Goal: Entertainment & Leisure: Browse casually

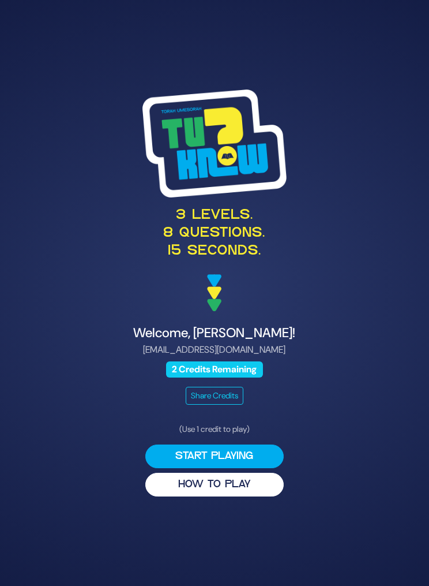
click at [248, 468] on button "Start Playing" at bounding box center [214, 456] width 139 height 24
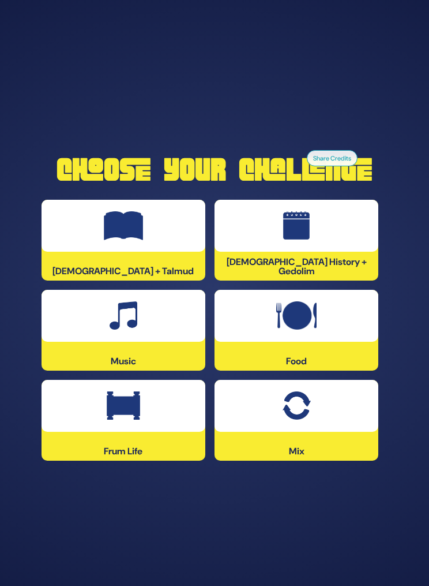
click at [159, 252] on div at bounding box center [124, 226] width 164 height 52
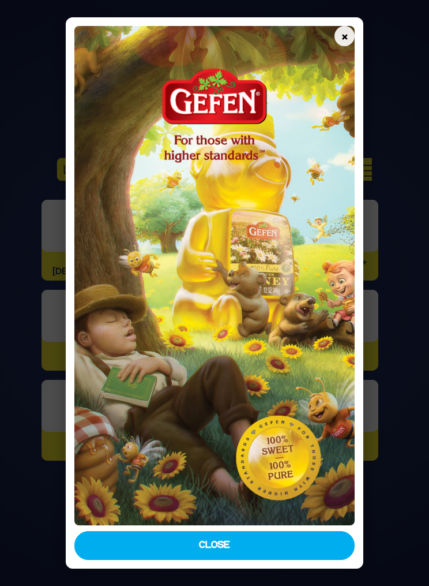
click at [259, 550] on button "Close" at bounding box center [214, 545] width 281 height 29
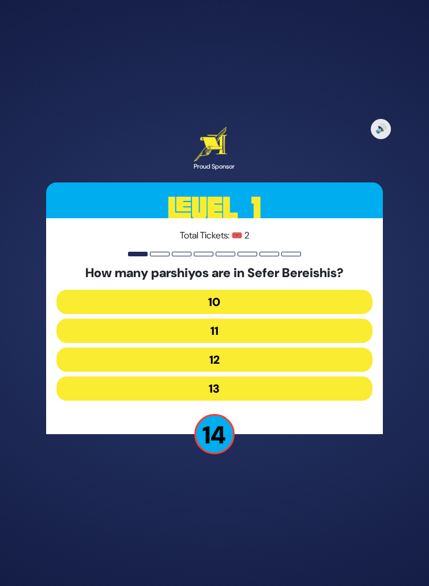
click at [242, 372] on button "12" at bounding box center [215, 359] width 316 height 24
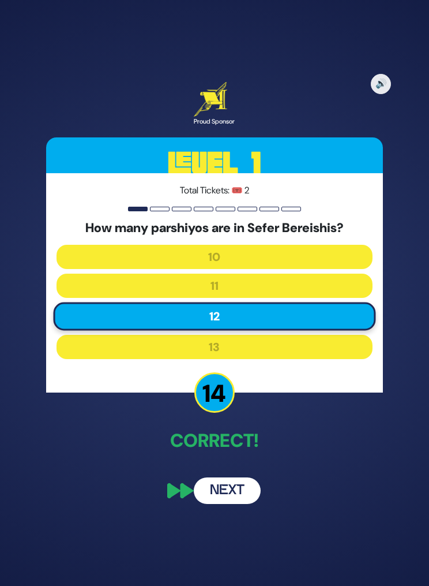
click at [231, 504] on button "Next" at bounding box center [227, 490] width 67 height 27
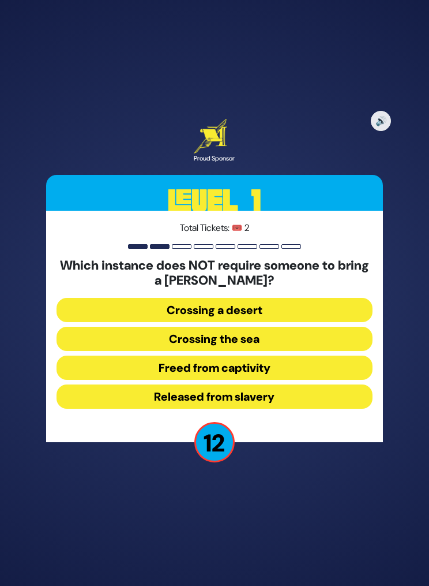
click at [274, 409] on button "Released from slavery" at bounding box center [215, 396] width 316 height 24
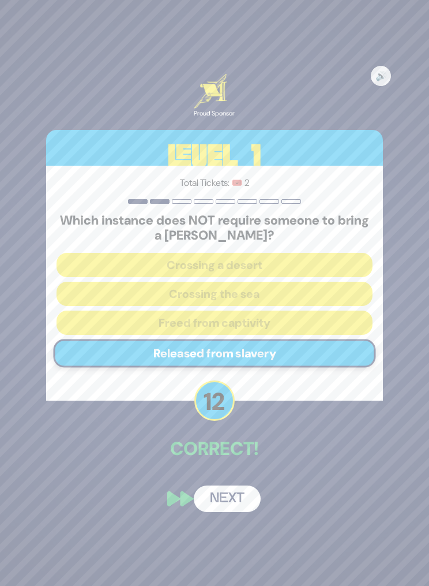
click at [233, 512] on button "Next" at bounding box center [227, 498] width 67 height 27
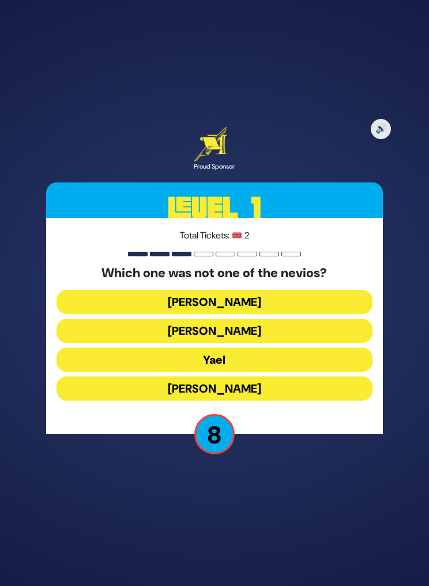
click at [252, 314] on button "Miriam" at bounding box center [215, 302] width 316 height 24
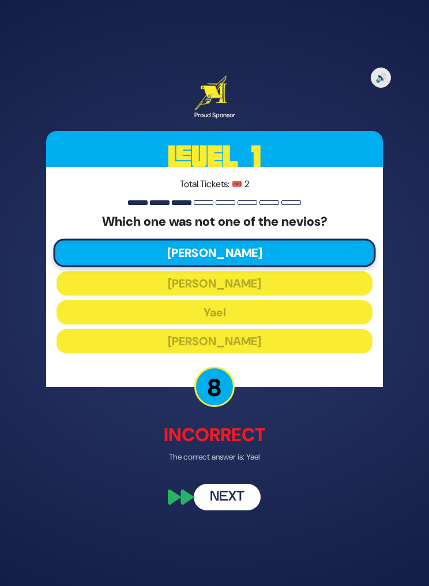
click at [243, 510] on button "Next" at bounding box center [227, 497] width 67 height 27
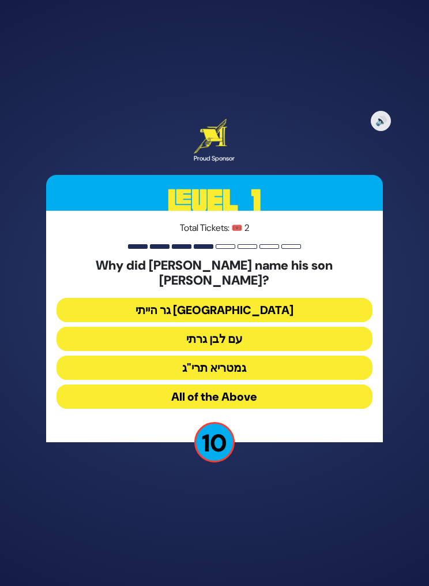
click at [270, 322] on button "גר הייתי בארץ נכריה" at bounding box center [215, 310] width 316 height 24
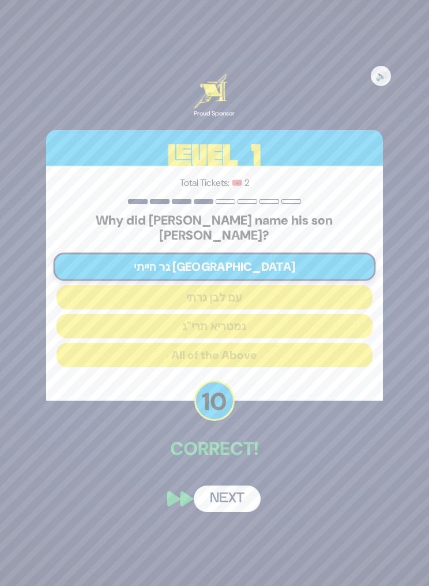
click at [235, 509] on button "Next" at bounding box center [227, 498] width 67 height 27
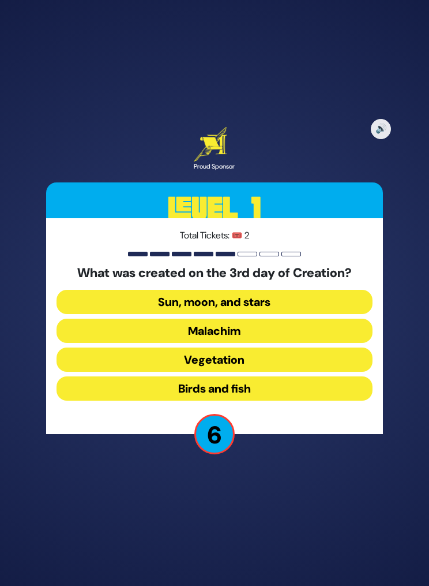
click at [291, 314] on button "Sun, moon, and stars" at bounding box center [215, 302] width 316 height 24
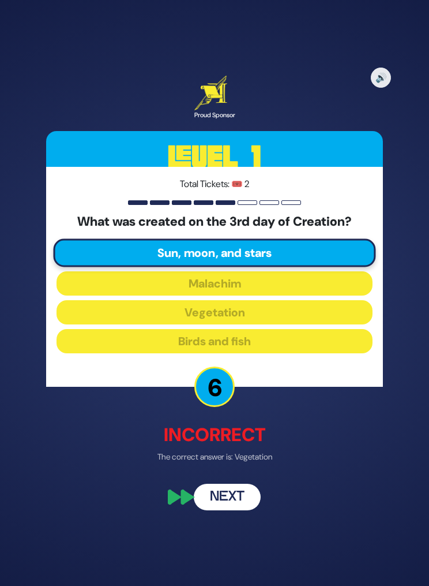
click at [242, 510] on button "Next" at bounding box center [227, 497] width 67 height 27
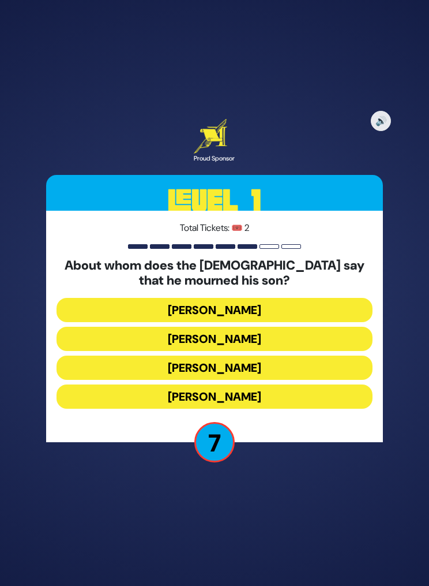
click at [282, 351] on button "Yaakov Avinu" at bounding box center [215, 339] width 316 height 24
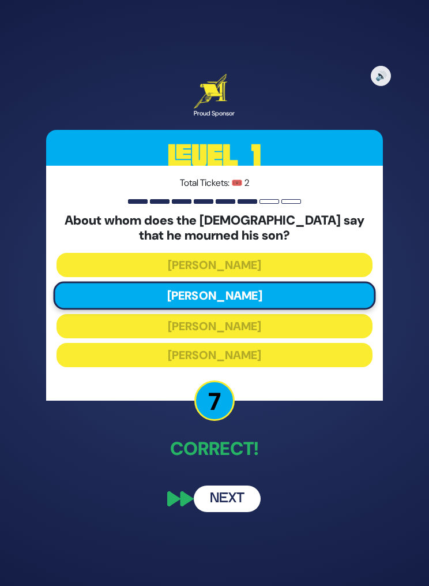
click at [234, 512] on button "Next" at bounding box center [227, 498] width 67 height 27
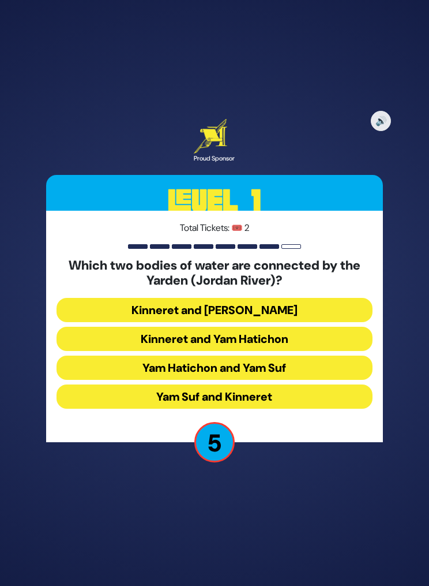
click at [285, 409] on button "Yam Suf and Kinneret" at bounding box center [215, 396] width 316 height 24
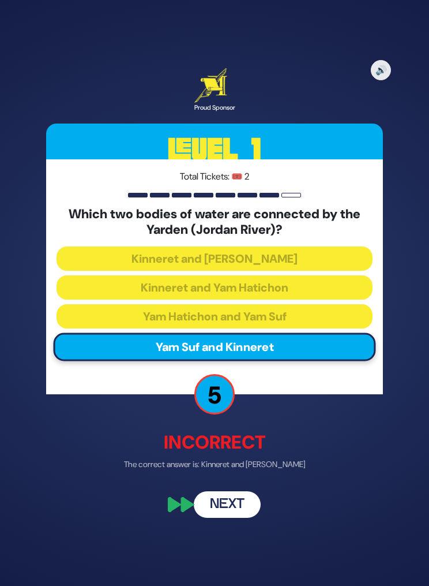
click at [248, 518] on button "Next" at bounding box center [227, 504] width 67 height 27
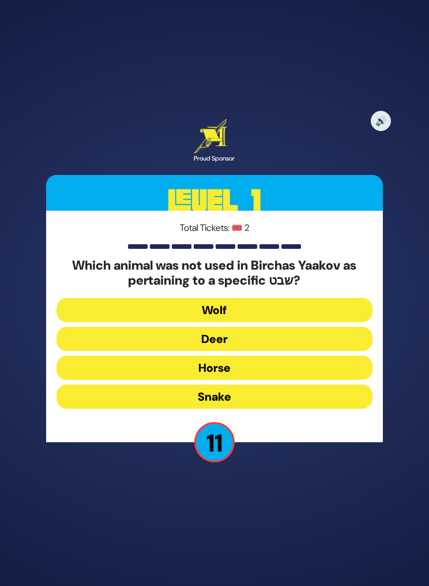
click at [245, 380] on button "Horse" at bounding box center [215, 368] width 316 height 24
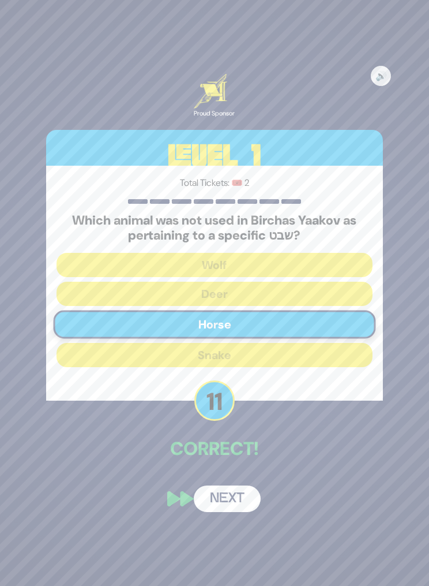
click at [229, 492] on div "🔊 Proud Sponsor Level 1 Total Tickets: 🎟️ 2 Which animal was not used in Bircha…" at bounding box center [214, 292] width 365 height 465
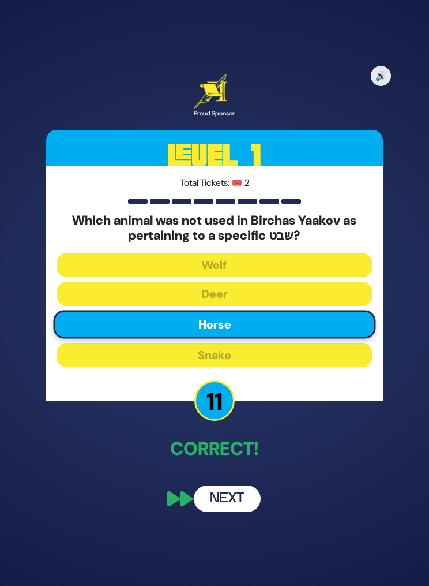
click at [241, 512] on button "Next" at bounding box center [227, 498] width 67 height 27
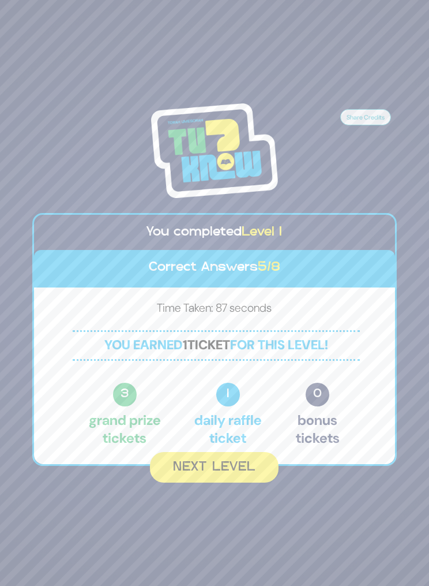
click at [251, 483] on button "Next Level" at bounding box center [214, 467] width 129 height 31
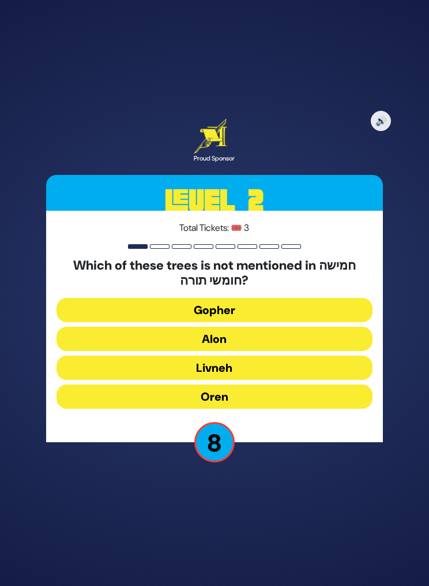
click at [258, 409] on button "Oren" at bounding box center [215, 396] width 316 height 24
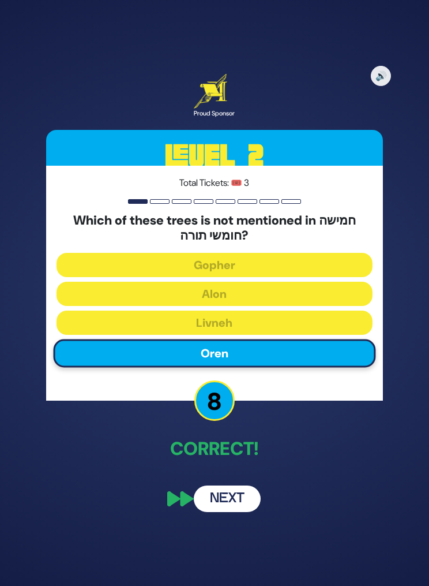
click at [241, 512] on button "Next" at bounding box center [227, 498] width 67 height 27
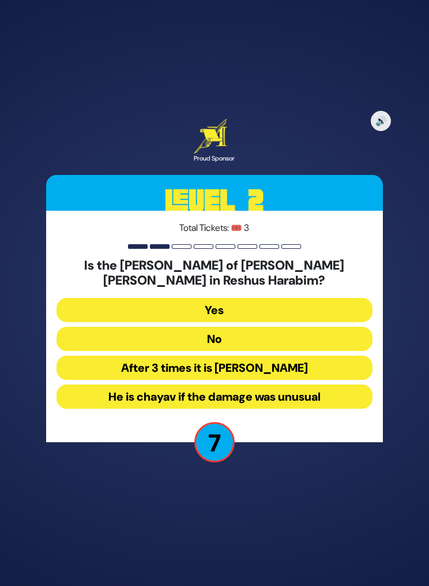
click at [268, 346] on button "No" at bounding box center [215, 339] width 316 height 24
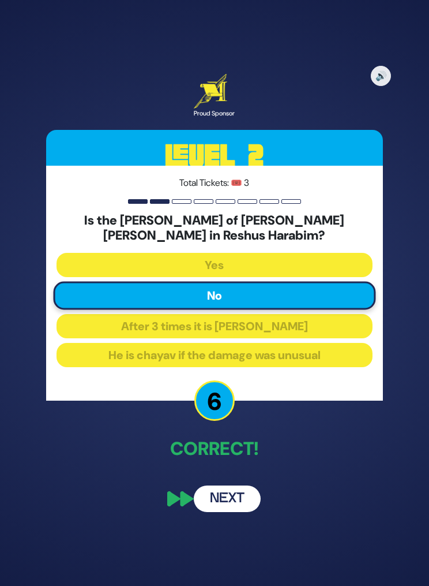
click at [238, 512] on button "Next" at bounding box center [227, 498] width 67 height 27
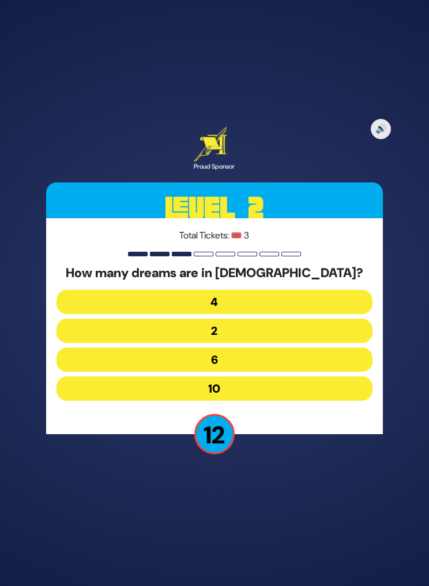
click at [250, 314] on button "4" at bounding box center [215, 302] width 316 height 24
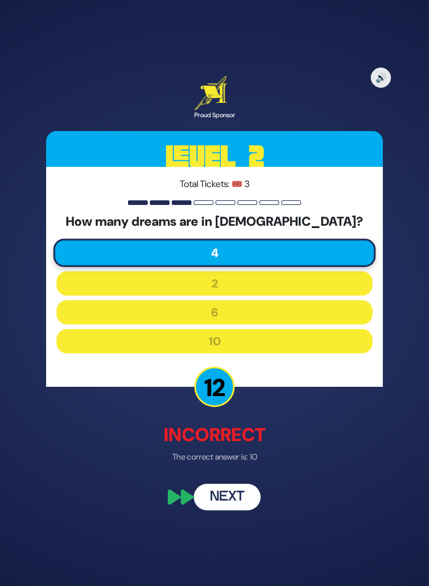
click at [245, 510] on button "Next" at bounding box center [227, 497] width 67 height 27
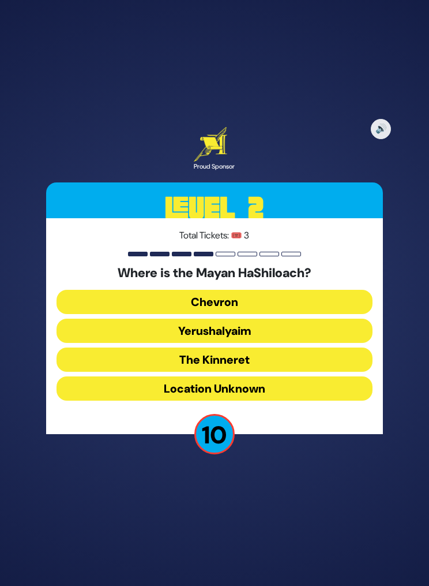
click at [261, 343] on button "Yerushalyaim" at bounding box center [215, 331] width 316 height 24
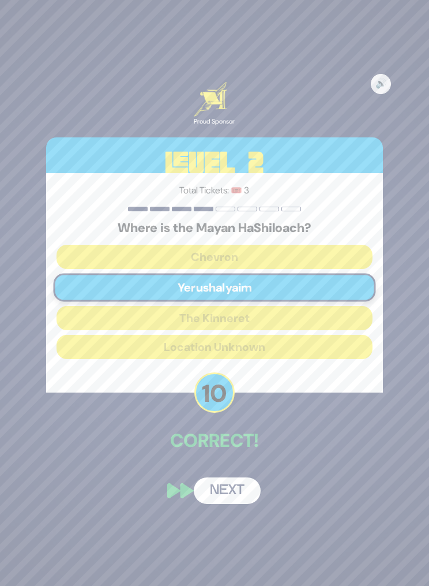
click at [241, 504] on button "Next" at bounding box center [227, 490] width 67 height 27
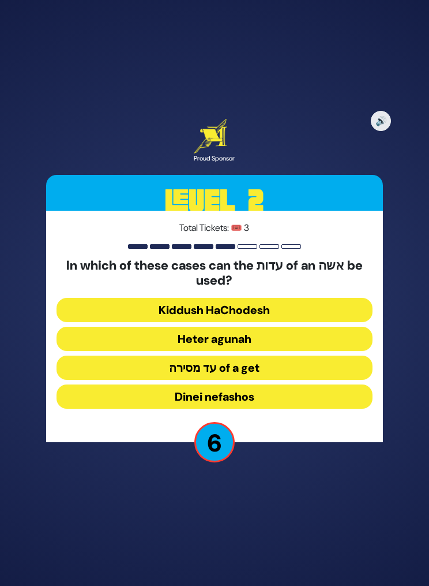
click at [286, 380] on button "עד מסירה of a get" at bounding box center [215, 368] width 316 height 24
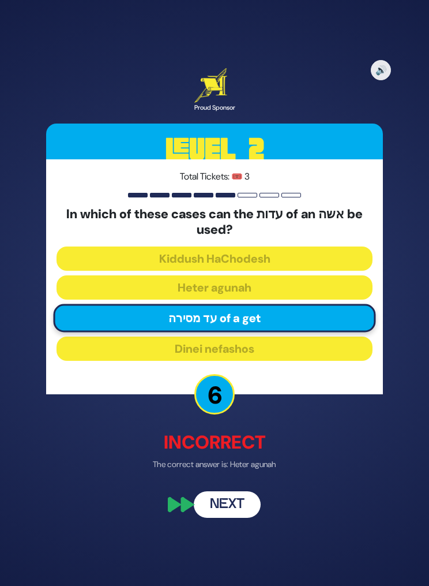
click at [242, 511] on button "Next" at bounding box center [227, 504] width 67 height 27
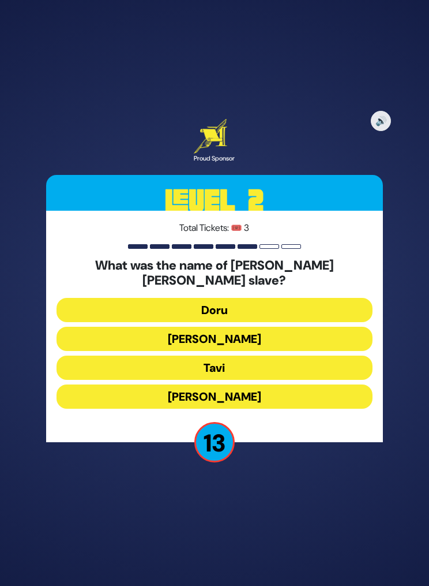
click at [245, 379] on button "Tavi" at bounding box center [215, 368] width 316 height 24
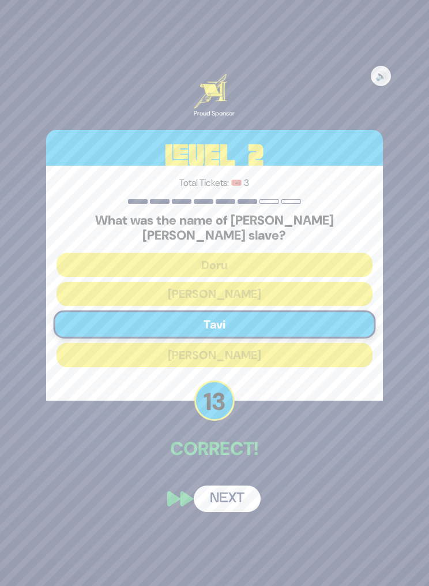
click at [245, 503] on button "Next" at bounding box center [227, 498] width 67 height 27
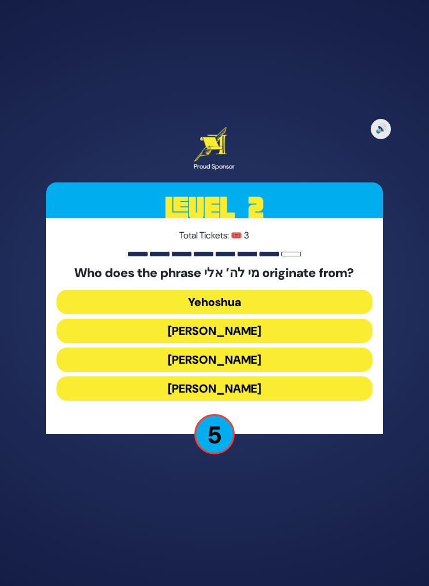
click at [276, 372] on button "[PERSON_NAME]" at bounding box center [215, 359] width 316 height 24
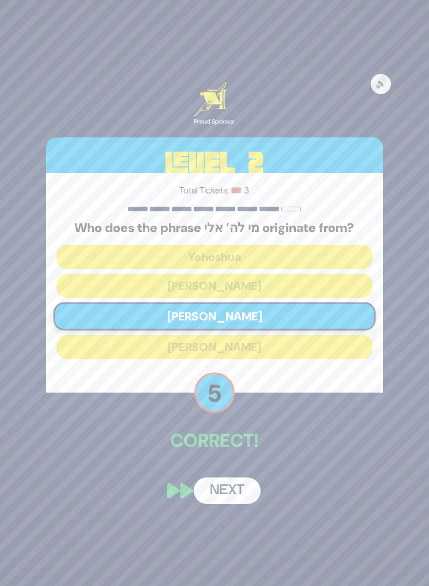
click at [238, 504] on button "Next" at bounding box center [227, 490] width 67 height 27
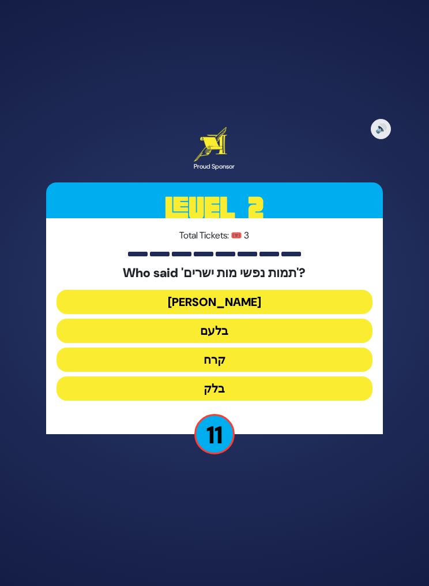
click at [258, 343] on button "בלעם" at bounding box center [215, 331] width 316 height 24
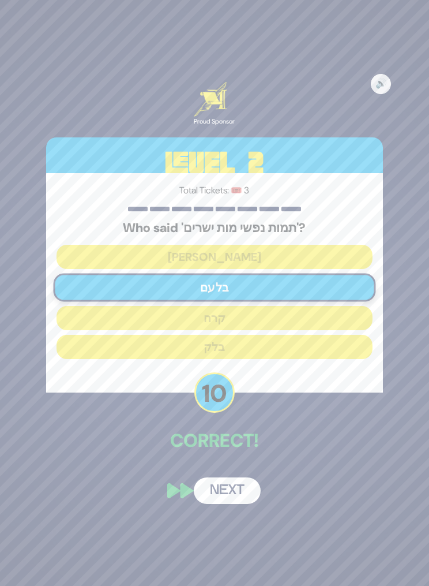
click at [249, 487] on div "🔊 Proud Sponsor Level 2 Total Tickets: 🎟️ 3 Who said 'תמות נפשי מות ישרים'? יעק…" at bounding box center [214, 293] width 365 height 450
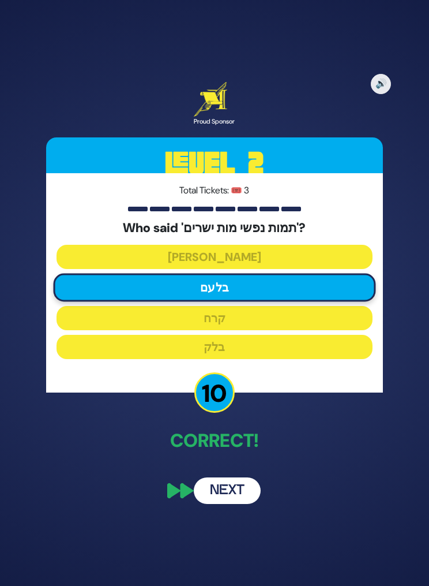
click at [236, 500] on button "Next" at bounding box center [227, 490] width 67 height 27
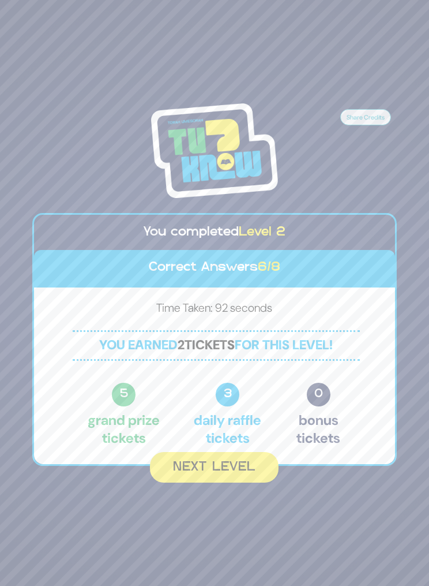
click at [255, 481] on button "Next Level" at bounding box center [214, 467] width 129 height 31
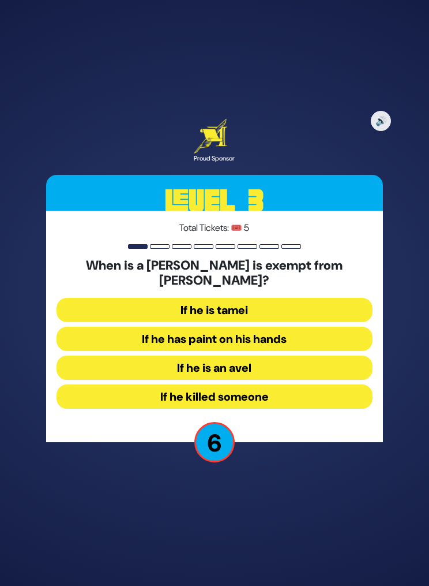
click at [279, 409] on button "If he killed someone" at bounding box center [215, 396] width 316 height 24
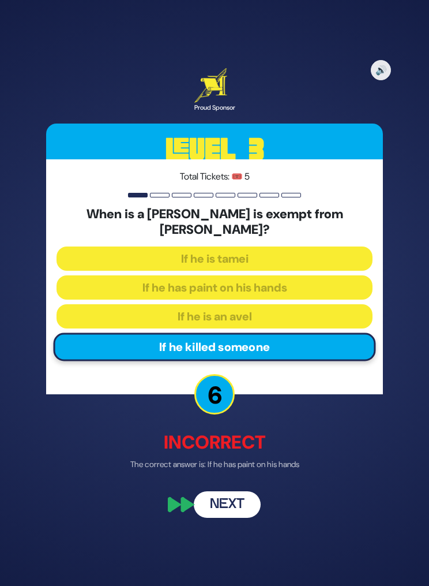
click at [246, 511] on button "Next" at bounding box center [227, 504] width 67 height 27
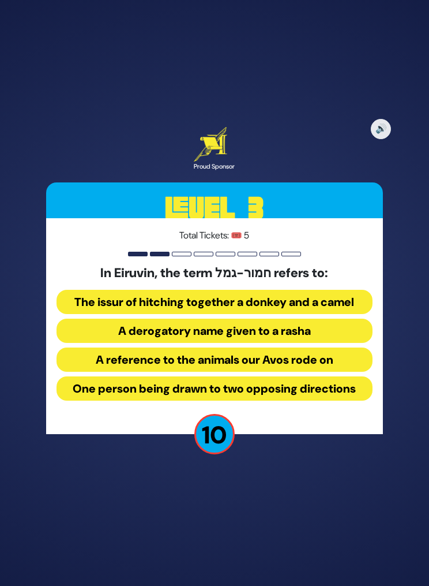
click at [324, 401] on button "One person being drawn to two opposing directions" at bounding box center [215, 388] width 316 height 24
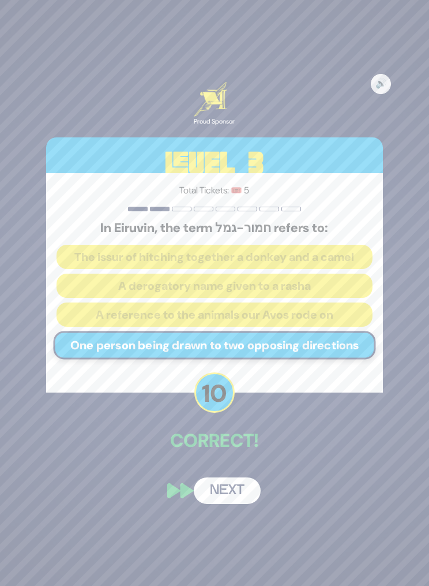
click at [240, 504] on button "Next" at bounding box center [227, 490] width 67 height 27
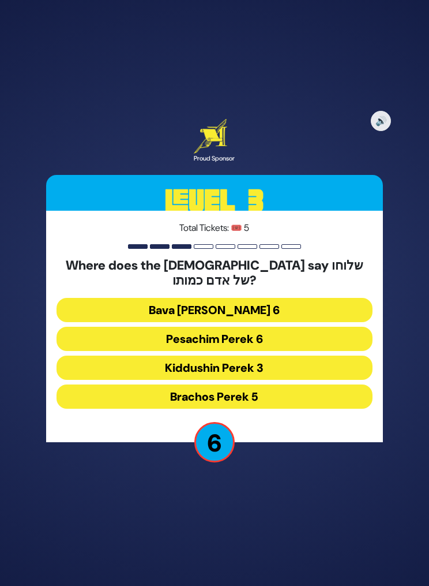
click at [282, 380] on button "Kiddushin Perek 3" at bounding box center [215, 368] width 316 height 24
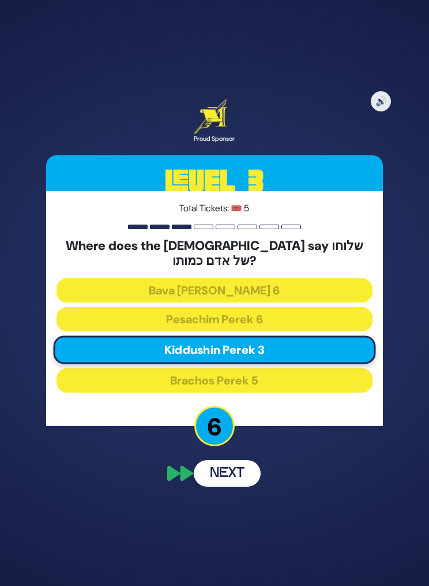
click at [242, 487] on button "Next" at bounding box center [227, 473] width 67 height 27
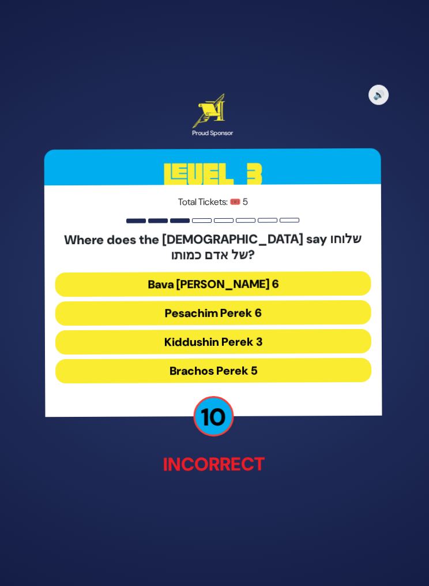
click at [274, 324] on button "Pesachim Perek 6" at bounding box center [215, 313] width 316 height 24
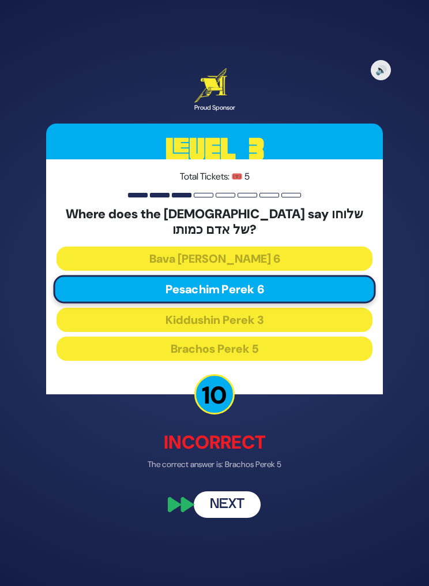
click at [240, 510] on button "Next" at bounding box center [227, 504] width 67 height 27
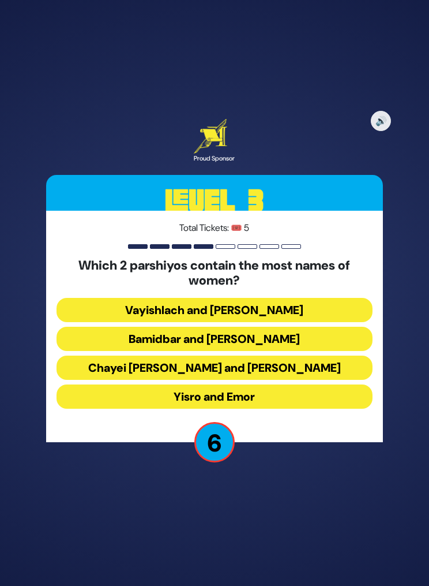
click at [284, 351] on button "Bamidbar and Matos" at bounding box center [215, 339] width 316 height 24
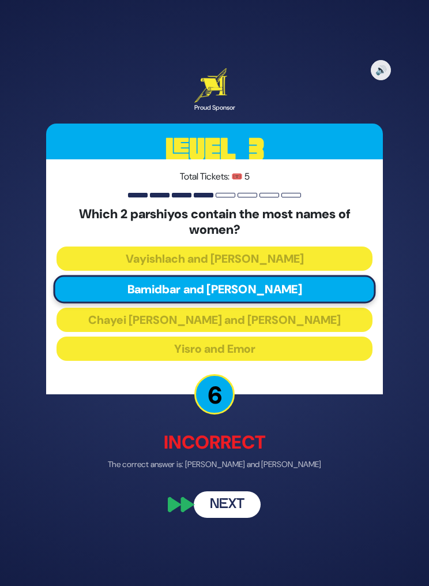
click at [246, 511] on button "Next" at bounding box center [227, 504] width 67 height 27
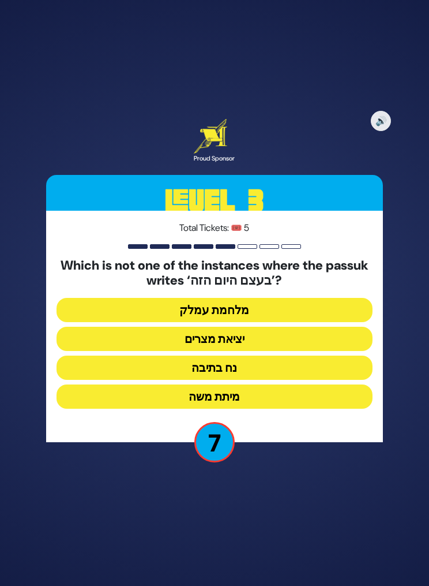
click at [269, 322] on button "מלחמת עמלק" at bounding box center [215, 310] width 316 height 24
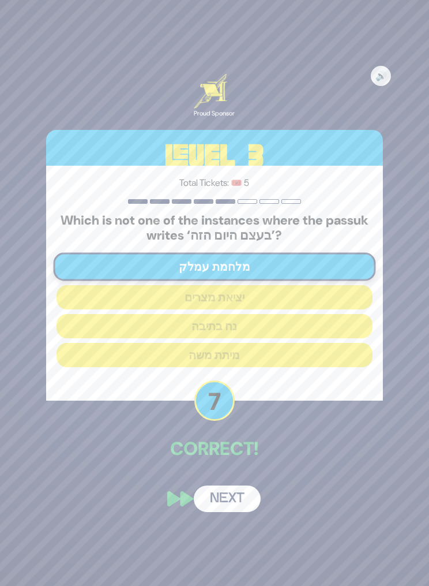
click at [245, 512] on button "Next" at bounding box center [227, 498] width 67 height 27
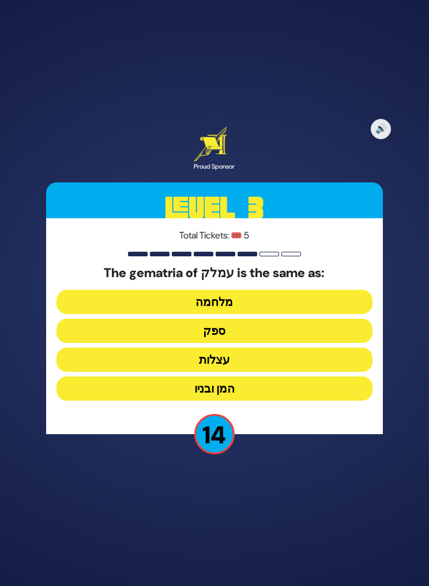
click at [252, 343] on button "ספק" at bounding box center [215, 331] width 316 height 24
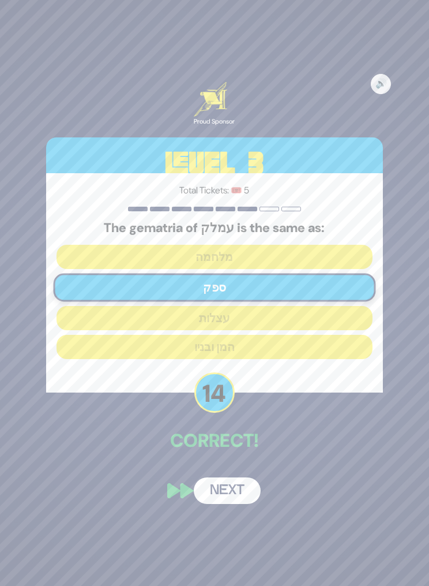
click at [241, 504] on button "Next" at bounding box center [227, 490] width 67 height 27
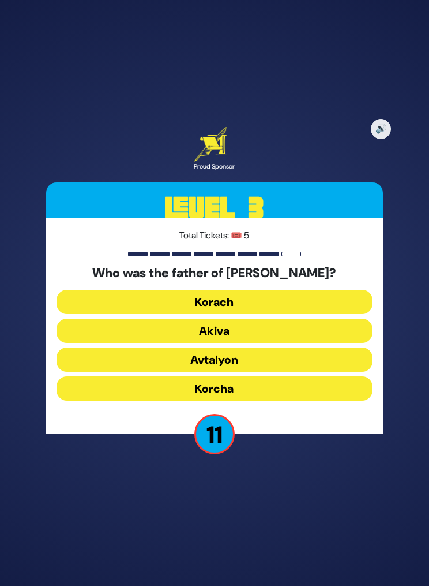
click at [272, 343] on button "Akiva" at bounding box center [215, 331] width 316 height 24
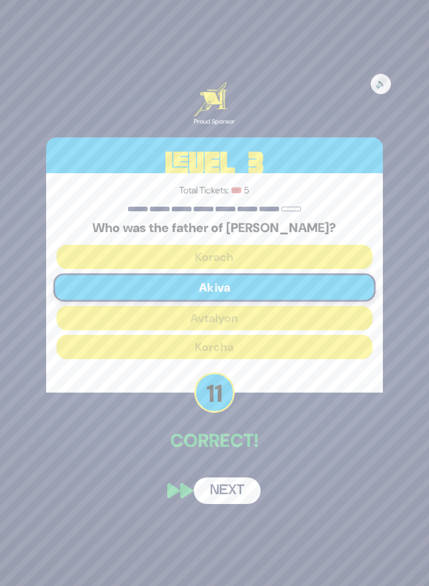
click at [238, 504] on button "Next" at bounding box center [227, 490] width 67 height 27
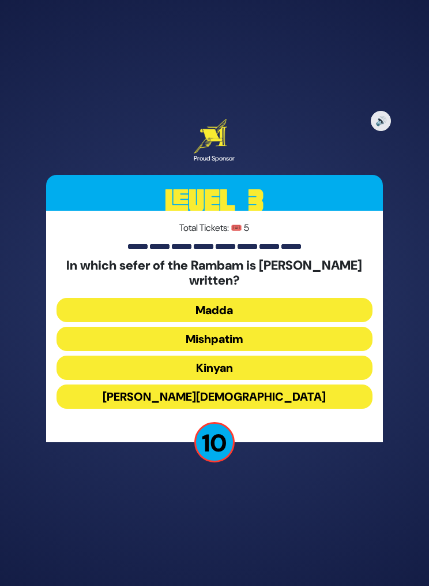
click at [266, 409] on button "Zera’im" at bounding box center [215, 396] width 316 height 24
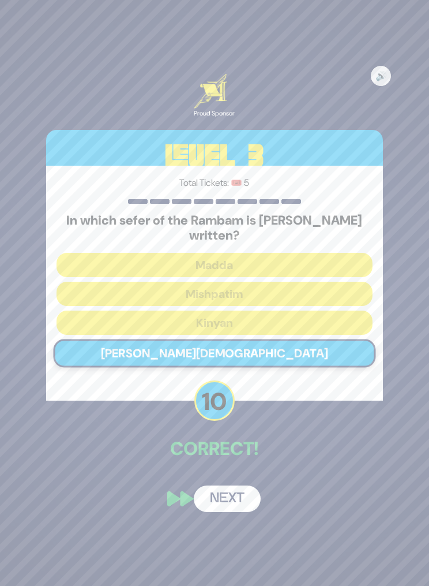
click at [236, 505] on button "Next" at bounding box center [227, 498] width 67 height 27
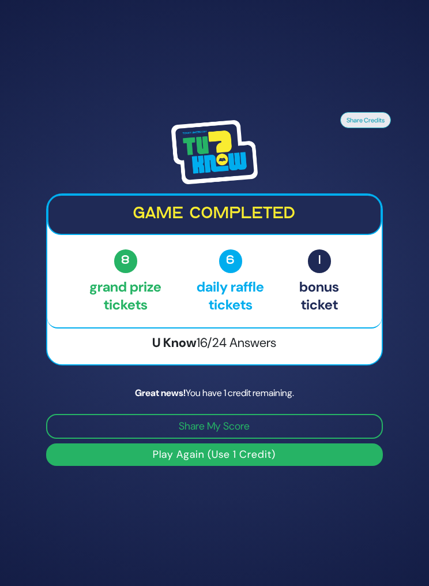
click at [283, 466] on button "Play Again (Use 1 Credit)" at bounding box center [214, 454] width 337 height 23
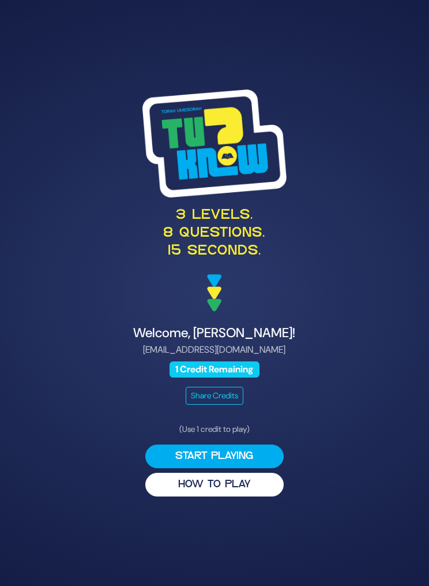
click at [248, 496] on button "HOW TO PLAY" at bounding box center [214, 485] width 139 height 24
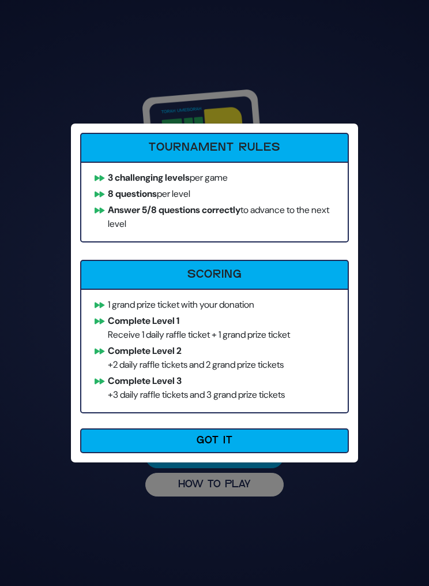
click at [243, 436] on button "Got It" at bounding box center [214, 440] width 269 height 25
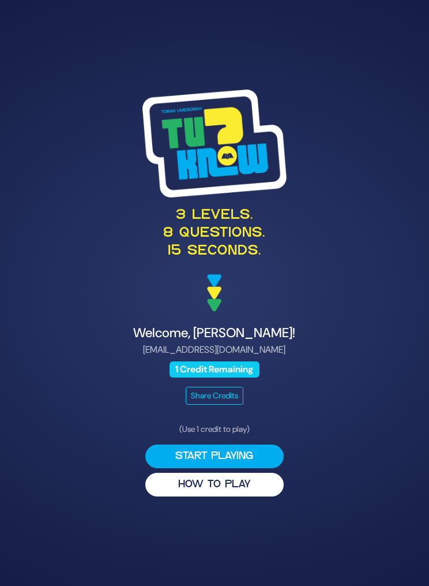
click at [255, 468] on button "Start Playing" at bounding box center [214, 456] width 139 height 24
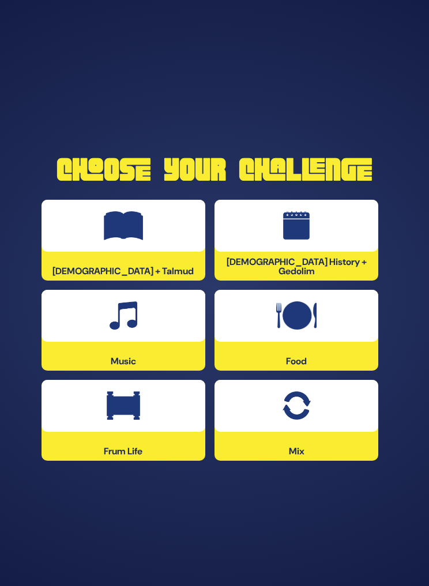
click at [157, 252] on div at bounding box center [124, 226] width 164 height 52
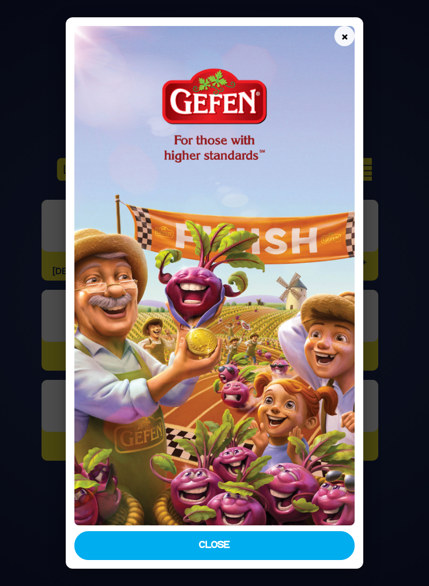
click at [265, 557] on button "Close" at bounding box center [214, 545] width 281 height 29
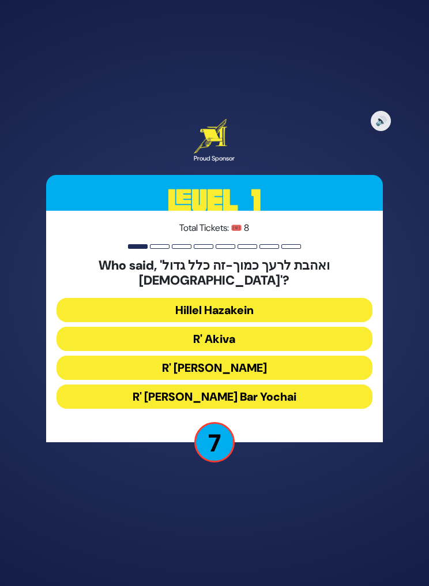
click at [249, 350] on button "R' Akiva" at bounding box center [215, 339] width 316 height 24
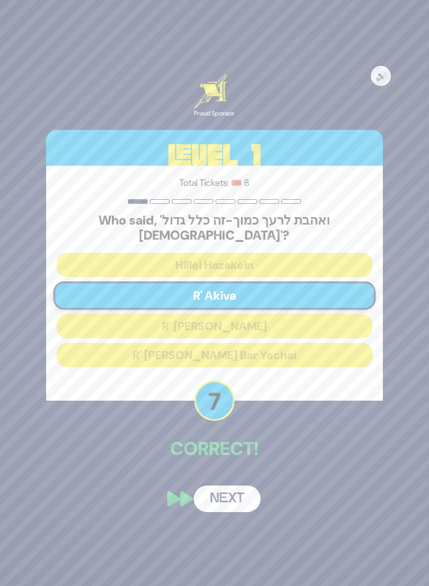
click at [235, 510] on button "Next" at bounding box center [227, 498] width 67 height 27
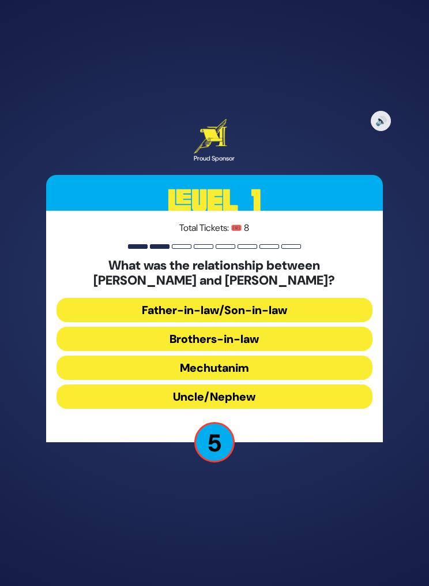
click at [285, 409] on button "Uncle/Nephew" at bounding box center [215, 396] width 316 height 24
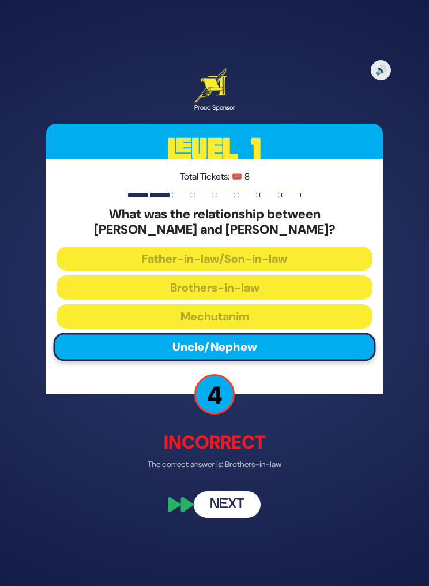
click at [234, 511] on button "Next" at bounding box center [227, 504] width 67 height 27
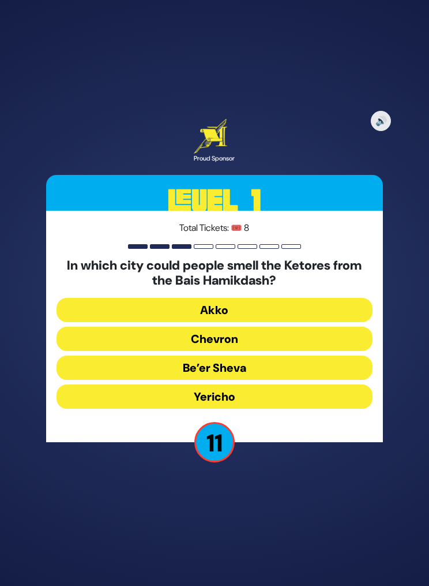
click at [276, 409] on button "Yericho" at bounding box center [215, 396] width 316 height 24
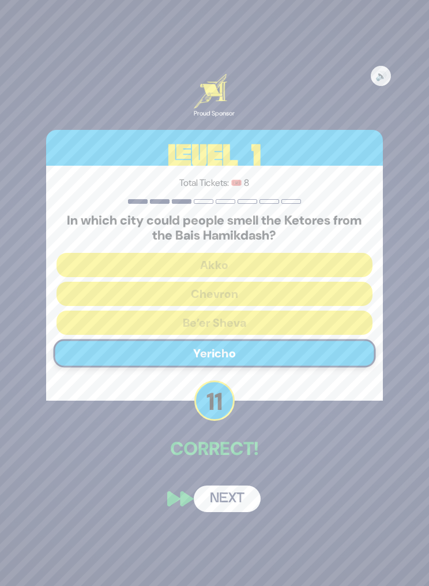
click at [241, 512] on button "Next" at bounding box center [227, 498] width 67 height 27
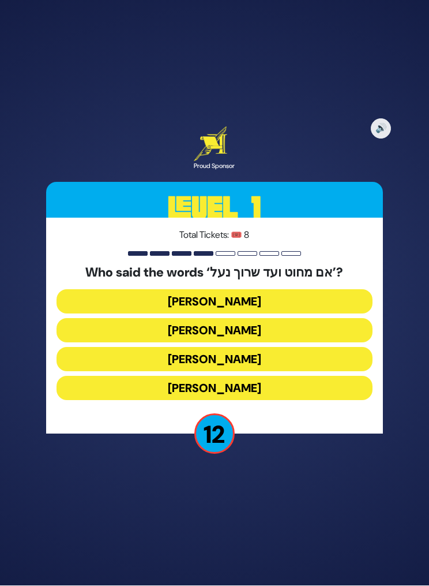
click at [289, 372] on button "[PERSON_NAME]" at bounding box center [215, 359] width 316 height 24
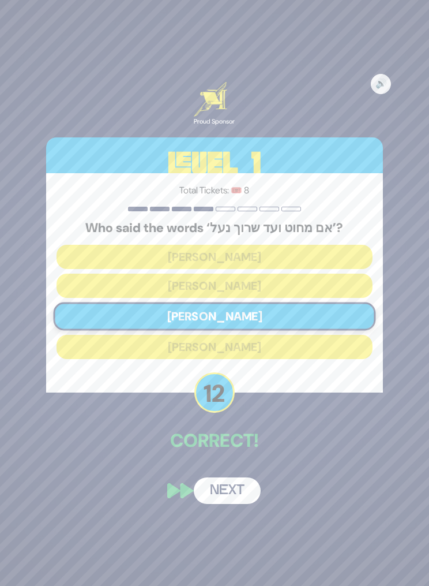
click at [241, 504] on button "Next" at bounding box center [227, 490] width 67 height 27
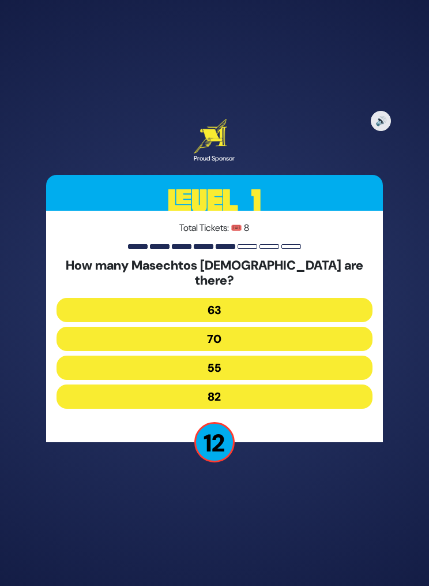
click at [254, 322] on button "63" at bounding box center [215, 310] width 316 height 24
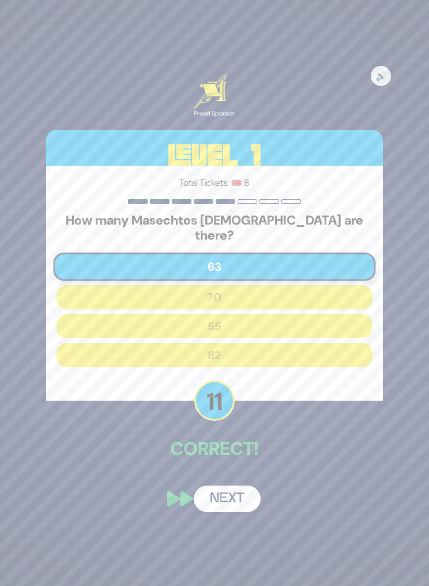
click at [238, 512] on button "Next" at bounding box center [227, 498] width 67 height 27
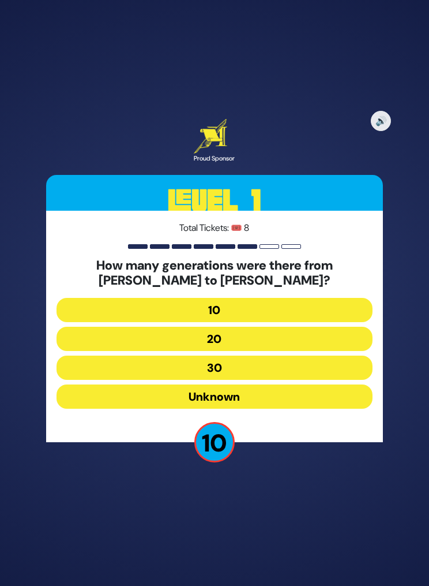
click at [265, 322] on button "10" at bounding box center [215, 310] width 316 height 24
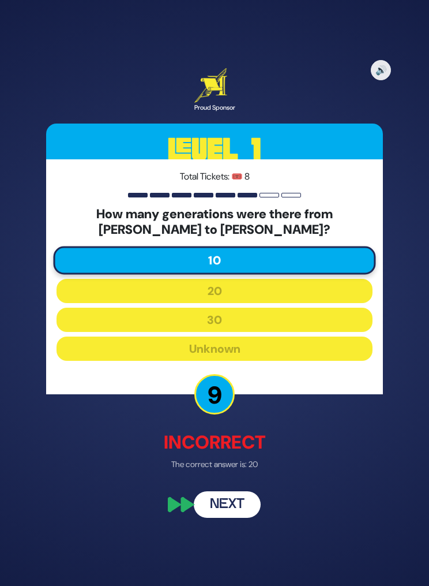
click at [246, 517] on button "Next" at bounding box center [227, 504] width 67 height 27
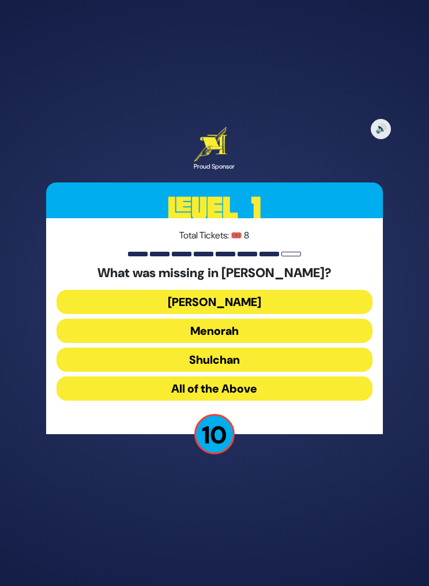
click at [277, 306] on div "What was missing in [PERSON_NAME]? [PERSON_NAME] All of the Above" at bounding box center [215, 336] width 316 height 140
click at [280, 314] on button "[PERSON_NAME]" at bounding box center [215, 302] width 316 height 24
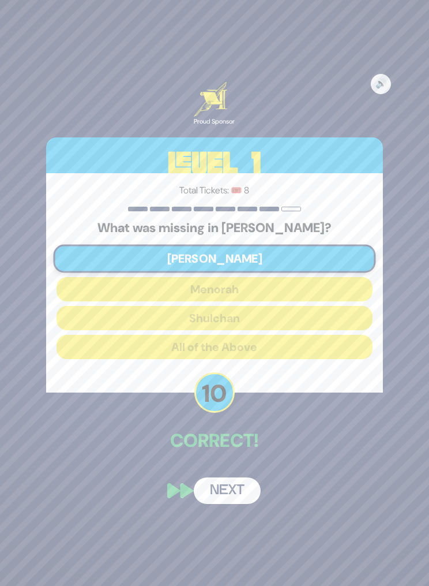
click at [236, 503] on button "Next" at bounding box center [227, 490] width 67 height 27
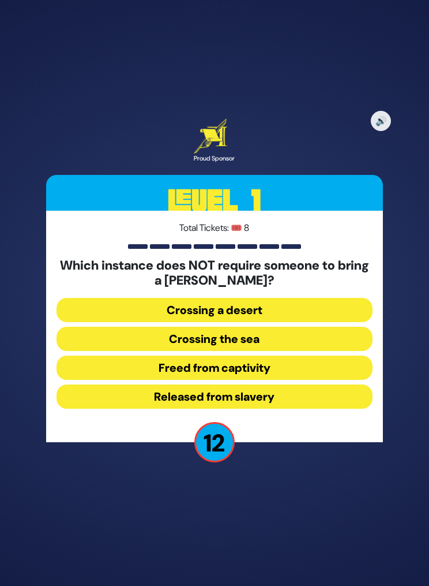
click at [293, 409] on button "Released from slavery" at bounding box center [215, 396] width 316 height 24
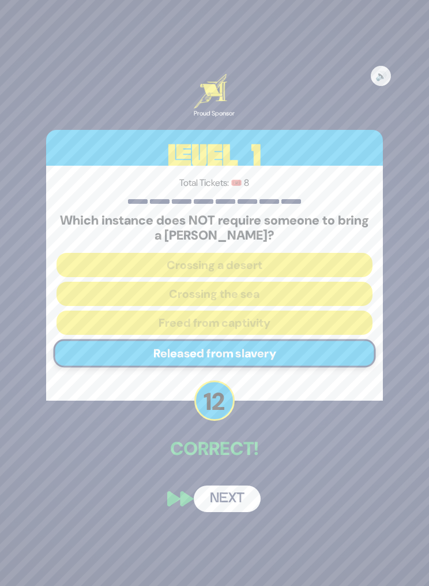
click at [244, 486] on div "🔊 Proud Sponsor Level 1 Total Tickets: 🎟️ 8 Which instance does NOT require som…" at bounding box center [214, 292] width 365 height 465
click at [240, 512] on button "Next" at bounding box center [227, 498] width 67 height 27
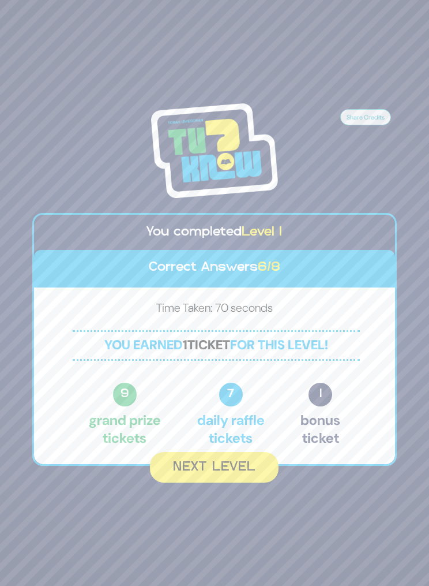
click at [246, 483] on button "Next Level" at bounding box center [214, 467] width 129 height 31
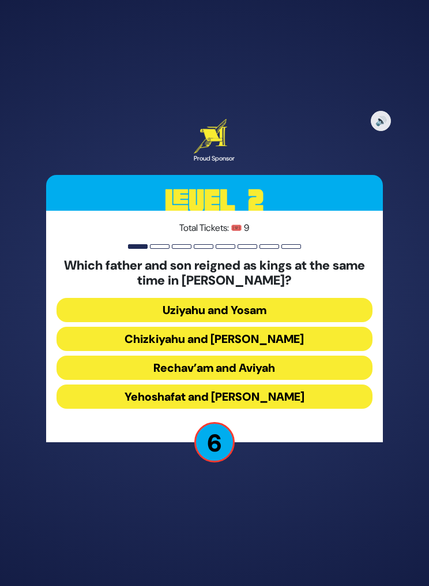
click at [309, 351] on button "Chizkiyahu and [PERSON_NAME]" at bounding box center [215, 339] width 316 height 24
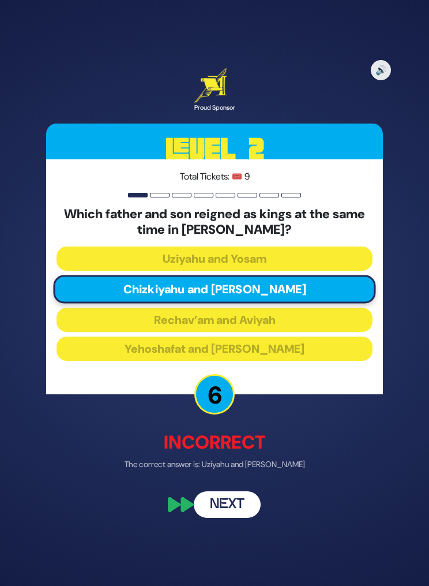
click at [242, 518] on button "Next" at bounding box center [227, 504] width 67 height 27
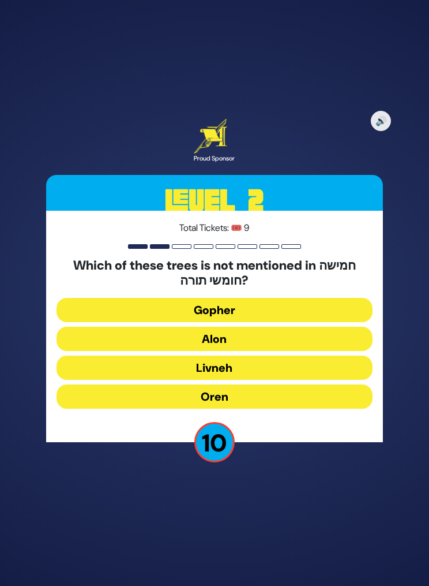
click at [271, 409] on button "Oren" at bounding box center [215, 396] width 316 height 24
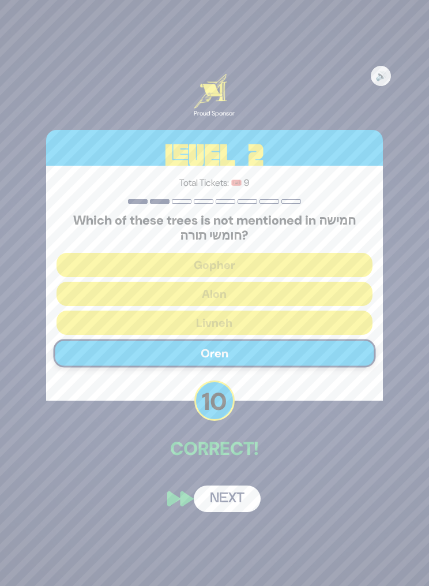
click at [238, 512] on button "Next" at bounding box center [227, 498] width 67 height 27
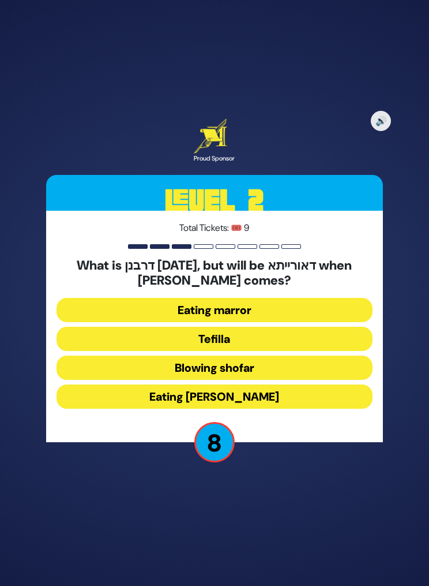
click at [273, 351] on button "Tefilla" at bounding box center [215, 339] width 316 height 24
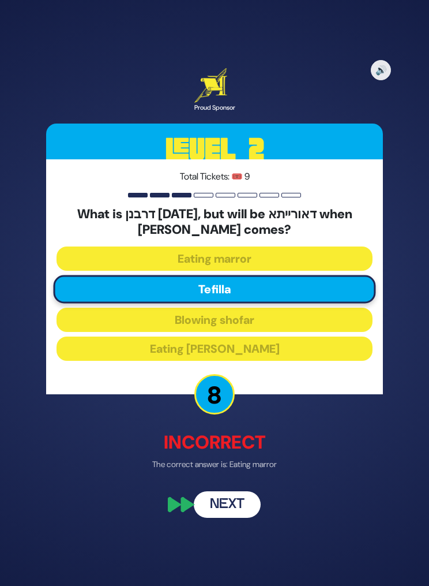
click at [242, 518] on button "Next" at bounding box center [227, 504] width 67 height 27
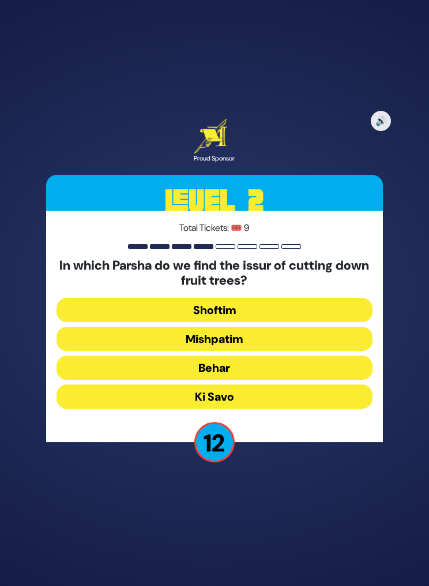
click at [283, 351] on button "Mishpatim" at bounding box center [215, 339] width 316 height 24
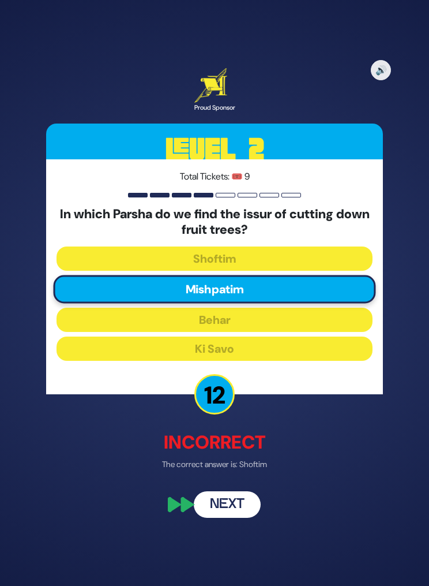
click at [249, 518] on button "Next" at bounding box center [227, 504] width 67 height 27
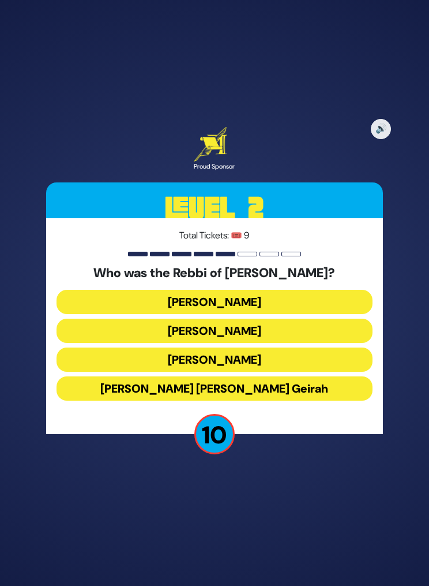
click at [292, 343] on button "[PERSON_NAME]" at bounding box center [215, 331] width 316 height 24
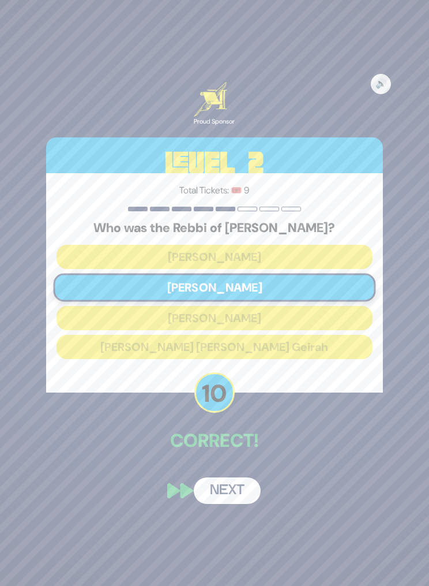
click at [236, 503] on button "Next" at bounding box center [227, 490] width 67 height 27
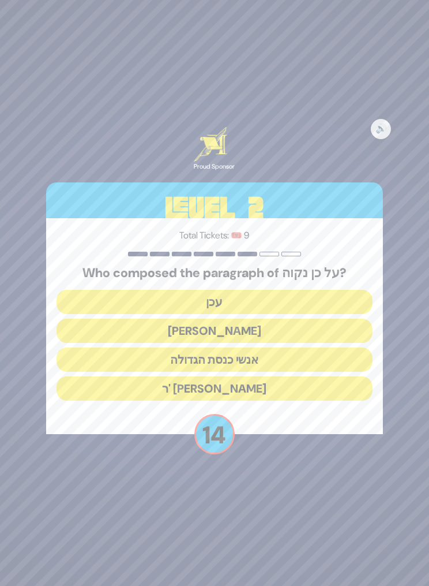
click at [264, 314] on button "עכן" at bounding box center [215, 302] width 316 height 24
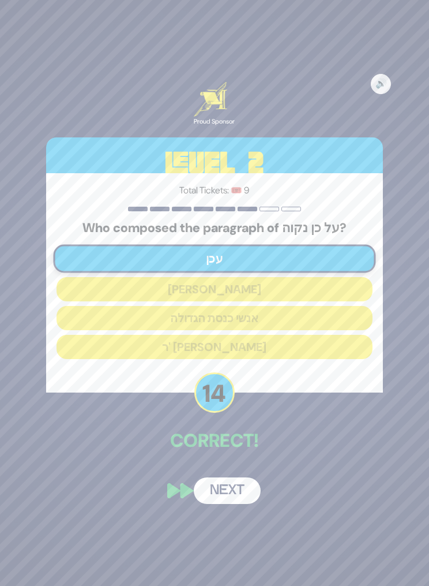
click at [242, 502] on button "Next" at bounding box center [227, 490] width 67 height 27
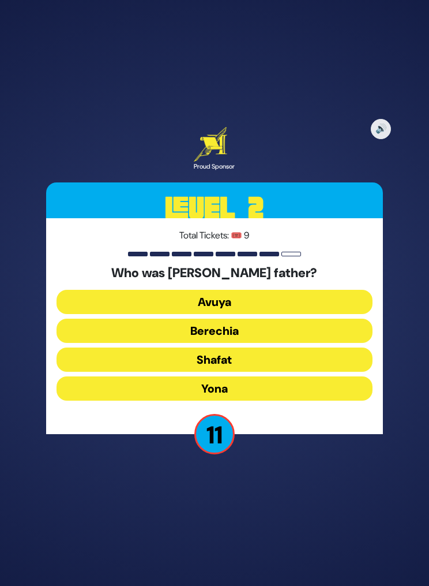
click at [296, 343] on button "Berechia" at bounding box center [215, 331] width 316 height 24
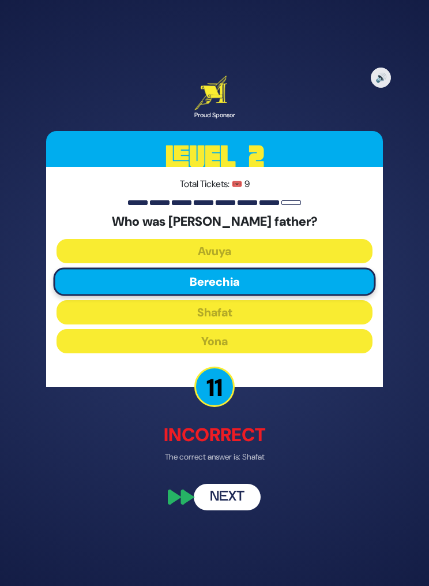
click at [238, 510] on button "Next" at bounding box center [227, 497] width 67 height 27
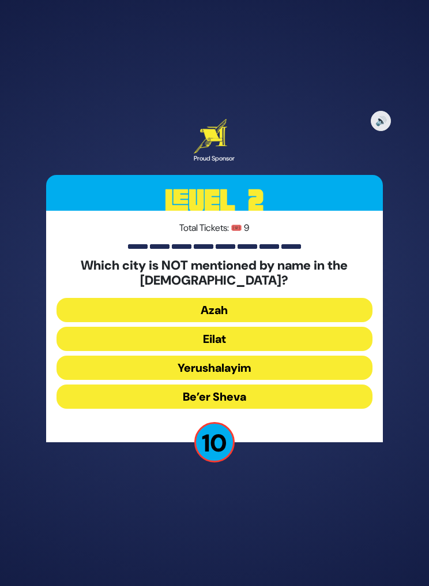
click at [272, 351] on button "Eilat" at bounding box center [215, 339] width 316 height 24
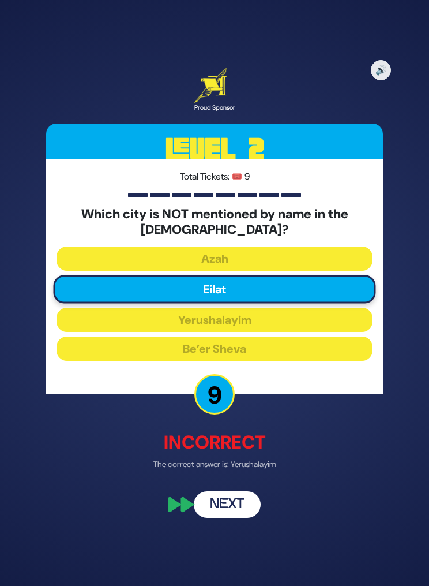
click at [222, 518] on button "Next" at bounding box center [227, 504] width 67 height 27
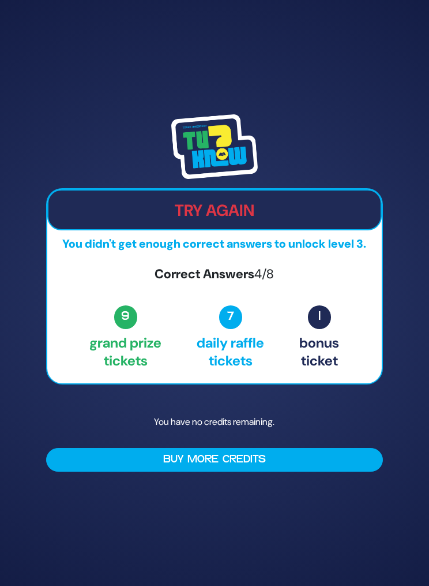
click at [354, 220] on h2 "Try Again" at bounding box center [214, 210] width 332 height 19
